Goal: Task Accomplishment & Management: Manage account settings

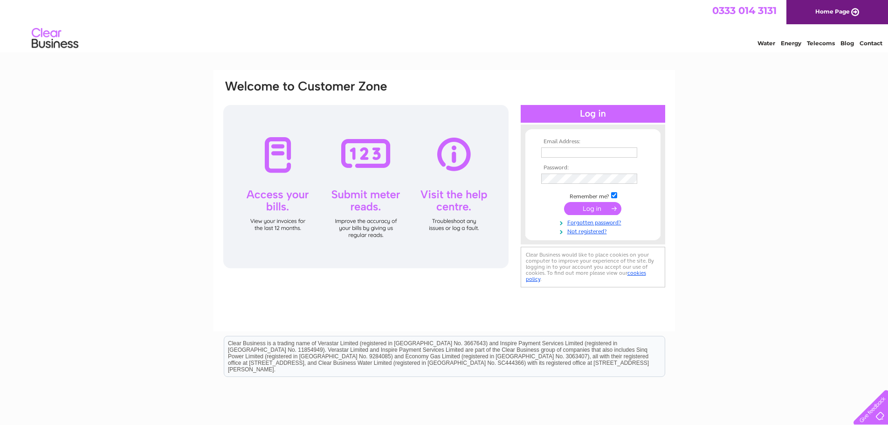
type input "kev.littleacres@gmail.com"
click at [596, 204] on input "submit" at bounding box center [592, 208] width 57 height 13
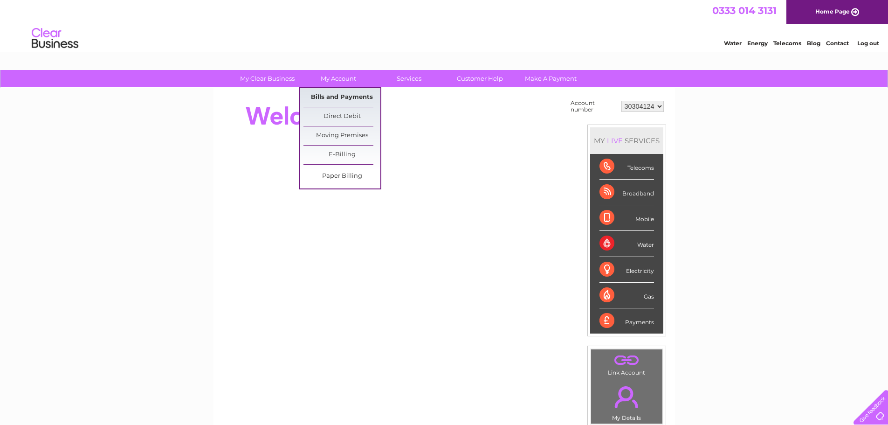
click at [339, 94] on link "Bills and Payments" at bounding box center [341, 97] width 77 height 19
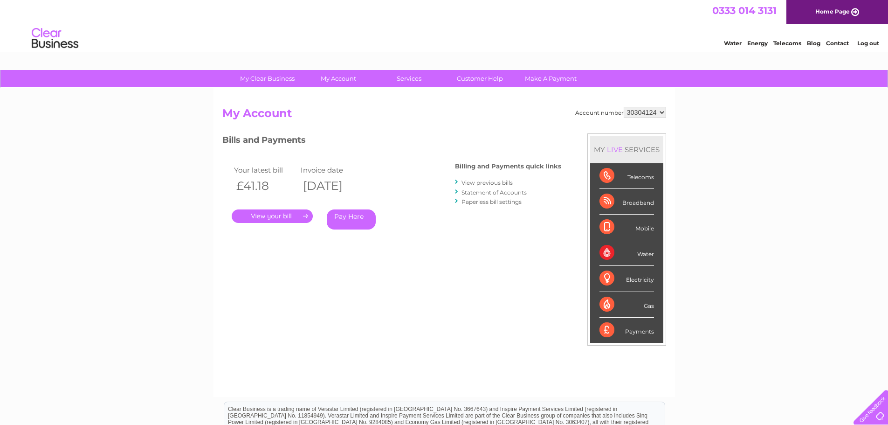
click at [298, 222] on link "." at bounding box center [272, 216] width 81 height 14
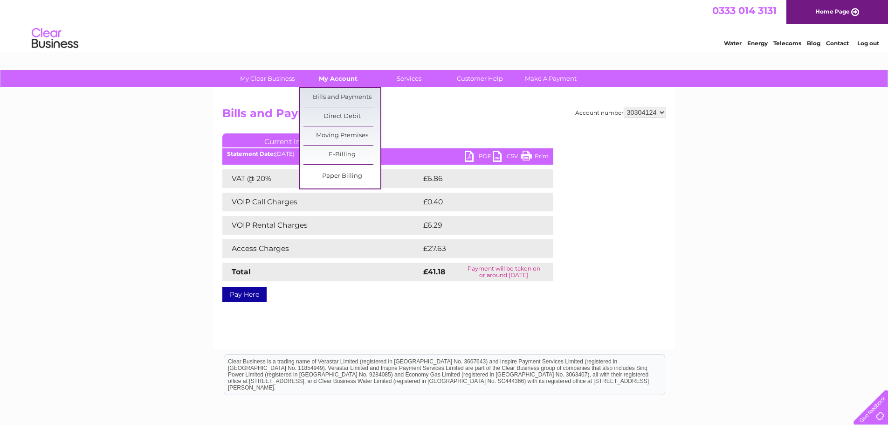
click at [341, 81] on link "My Account" at bounding box center [338, 78] width 77 height 17
click at [341, 96] on link "Bills and Payments" at bounding box center [341, 97] width 77 height 19
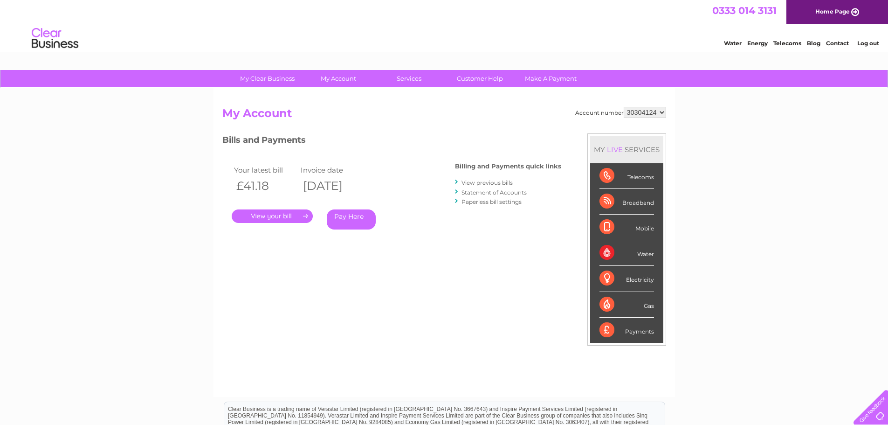
click at [502, 182] on link "View previous bills" at bounding box center [486, 182] width 51 height 7
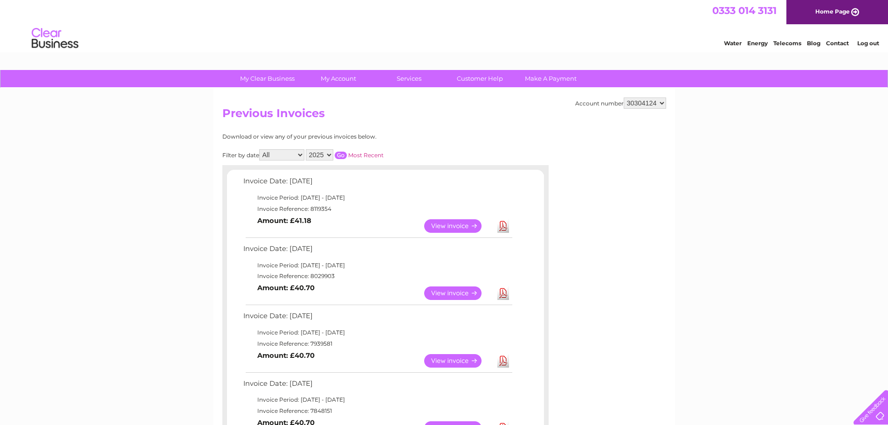
click at [452, 291] on link "View" at bounding box center [458, 293] width 69 height 14
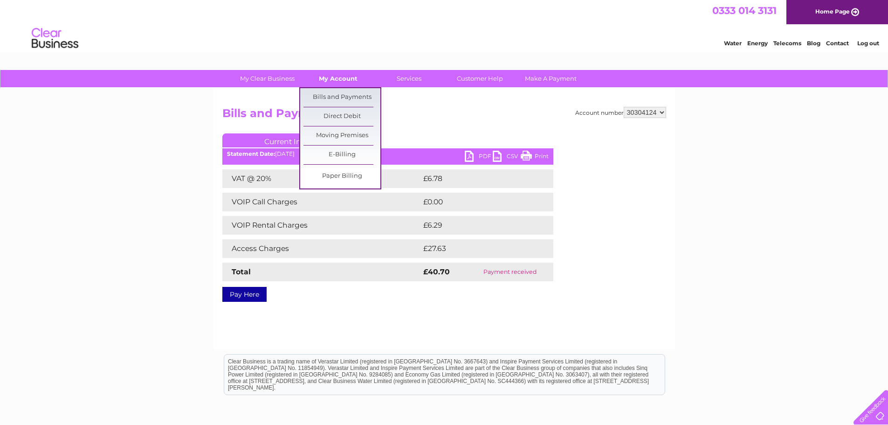
click at [346, 80] on link "My Account" at bounding box center [338, 78] width 77 height 17
click at [343, 99] on link "Bills and Payments" at bounding box center [341, 97] width 77 height 19
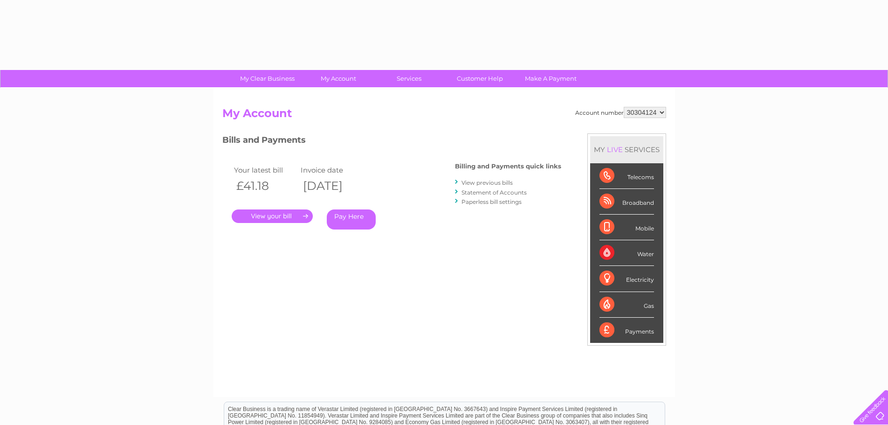
click at [269, 217] on link "." at bounding box center [272, 216] width 81 height 14
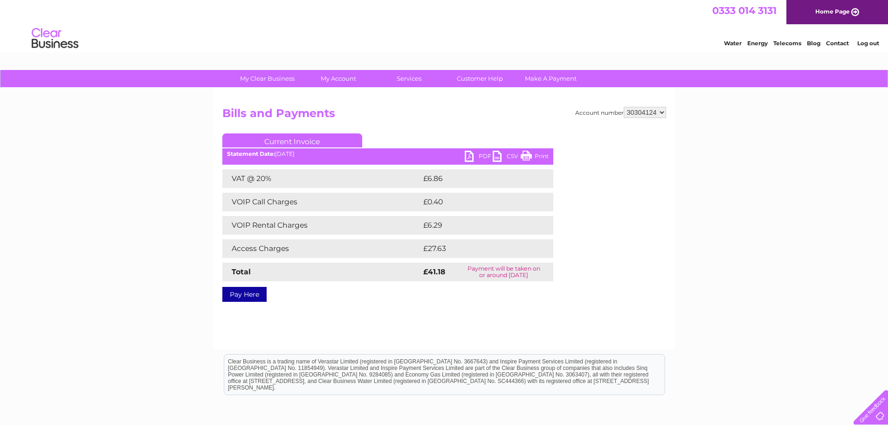
click at [468, 154] on link "PDF" at bounding box center [479, 158] width 28 height 14
